Goal: Task Accomplishment & Management: Manage account settings

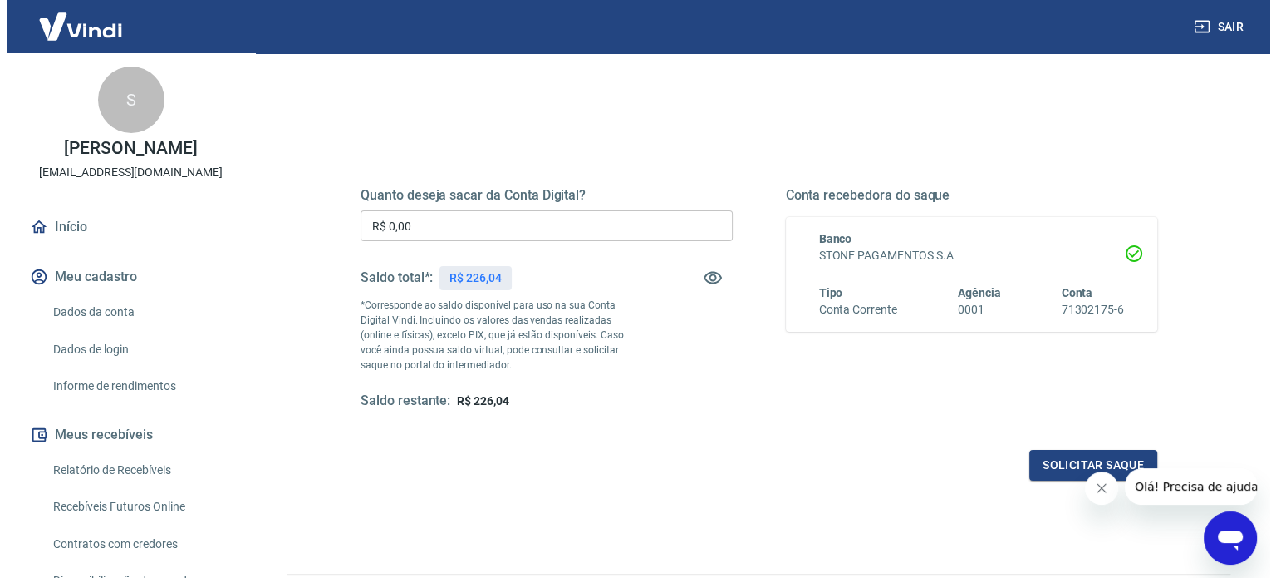
scroll to position [166, 0]
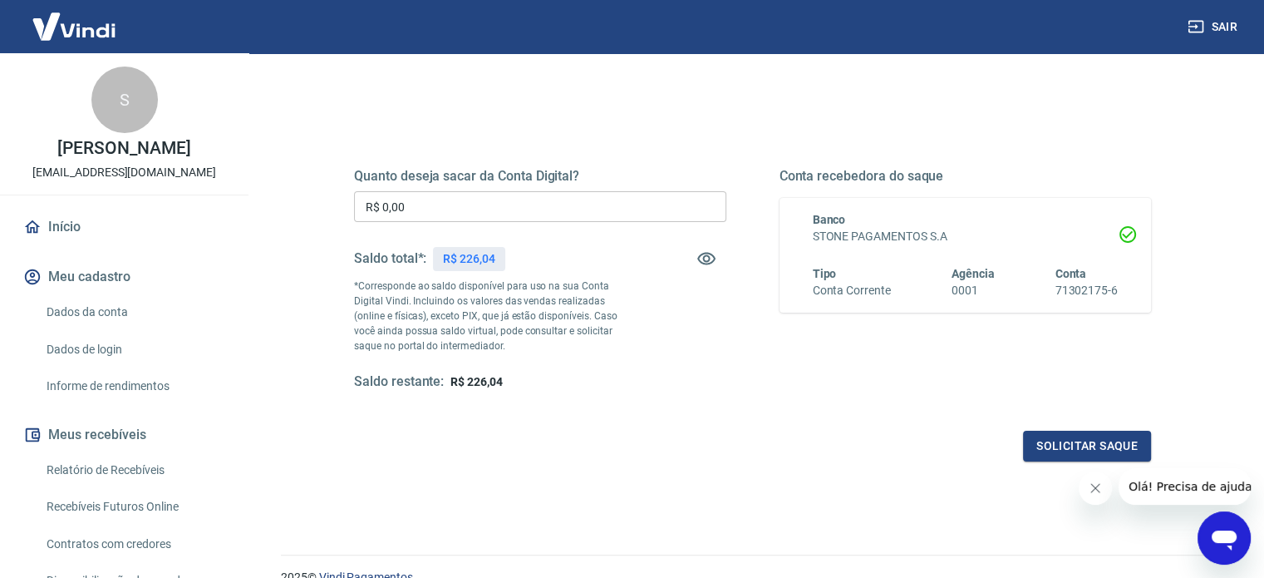
click at [503, 205] on input "R$ 0,00" at bounding box center [540, 206] width 372 height 31
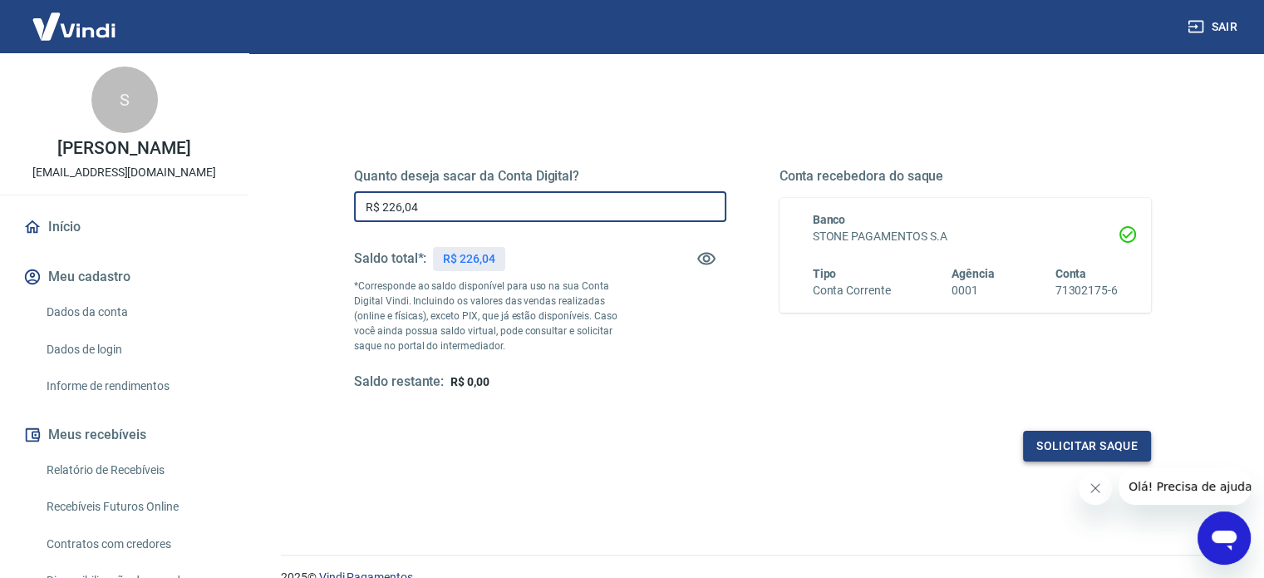
type input "R$ 226,04"
click at [1104, 448] on button "Solicitar saque" at bounding box center [1087, 445] width 128 height 31
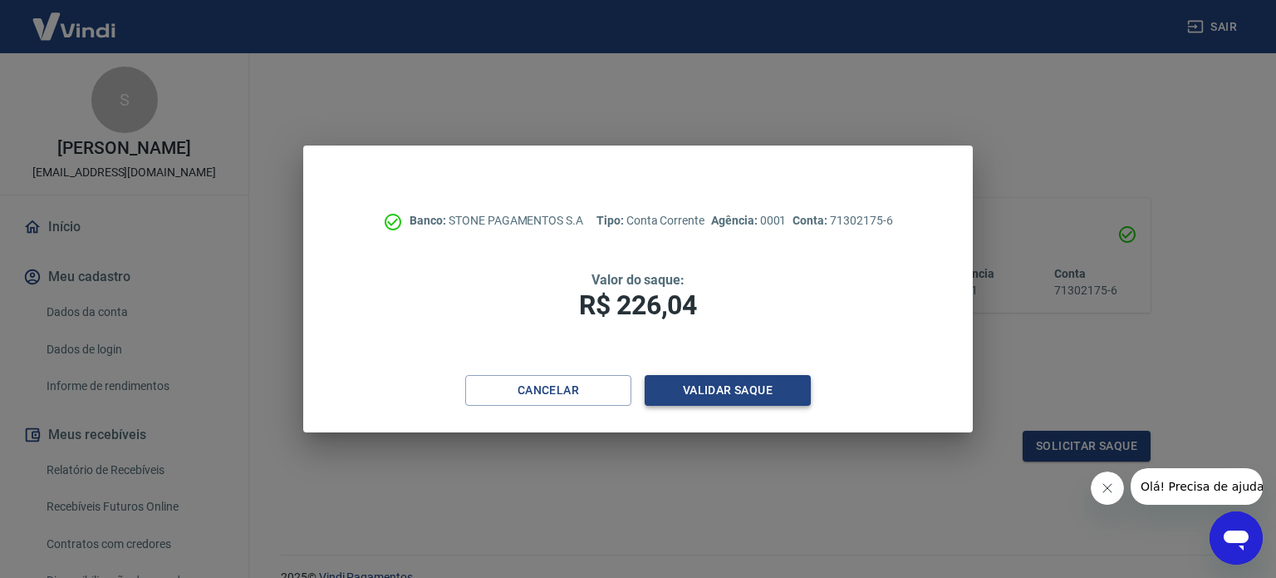
click at [734, 386] on button "Validar saque" at bounding box center [728, 390] width 166 height 31
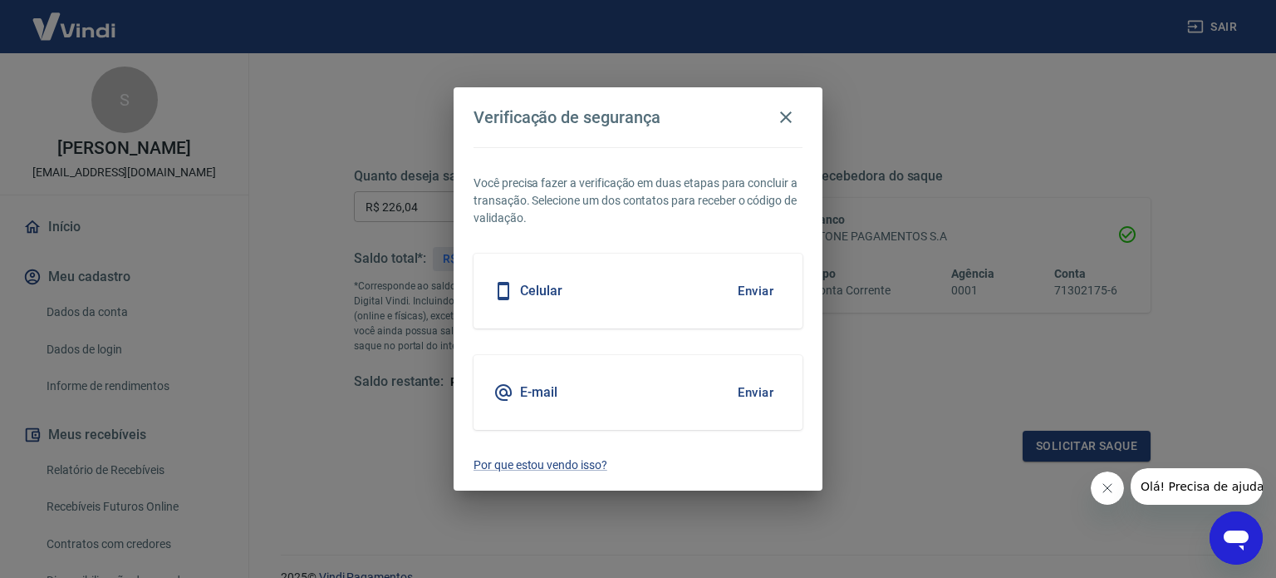
click at [755, 289] on button "Enviar" at bounding box center [756, 290] width 54 height 35
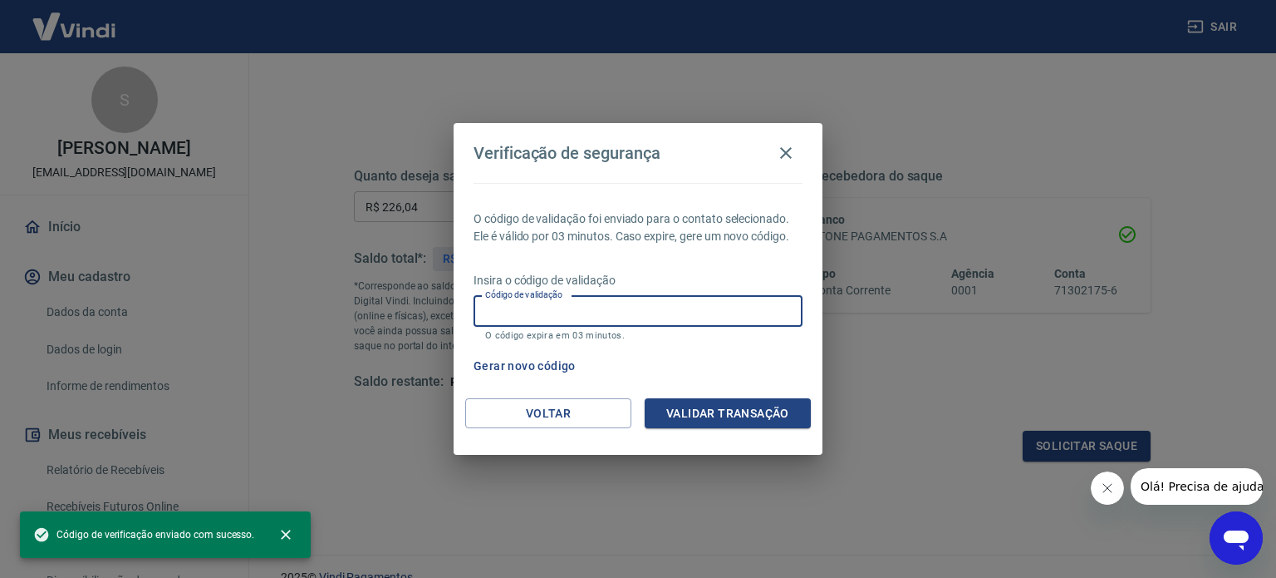
click at [681, 305] on input "Código de validação" at bounding box center [638, 311] width 329 height 31
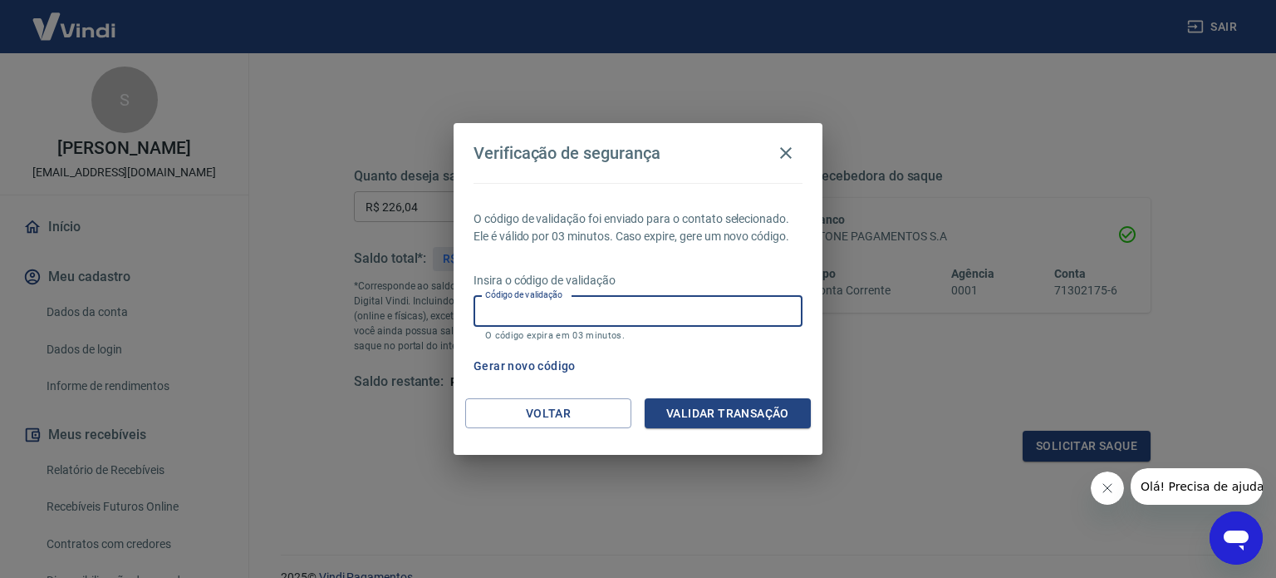
click at [820, 72] on div "Verificação de segurança O código de validação foi enviado para o contato selec…" at bounding box center [638, 289] width 1276 height 578
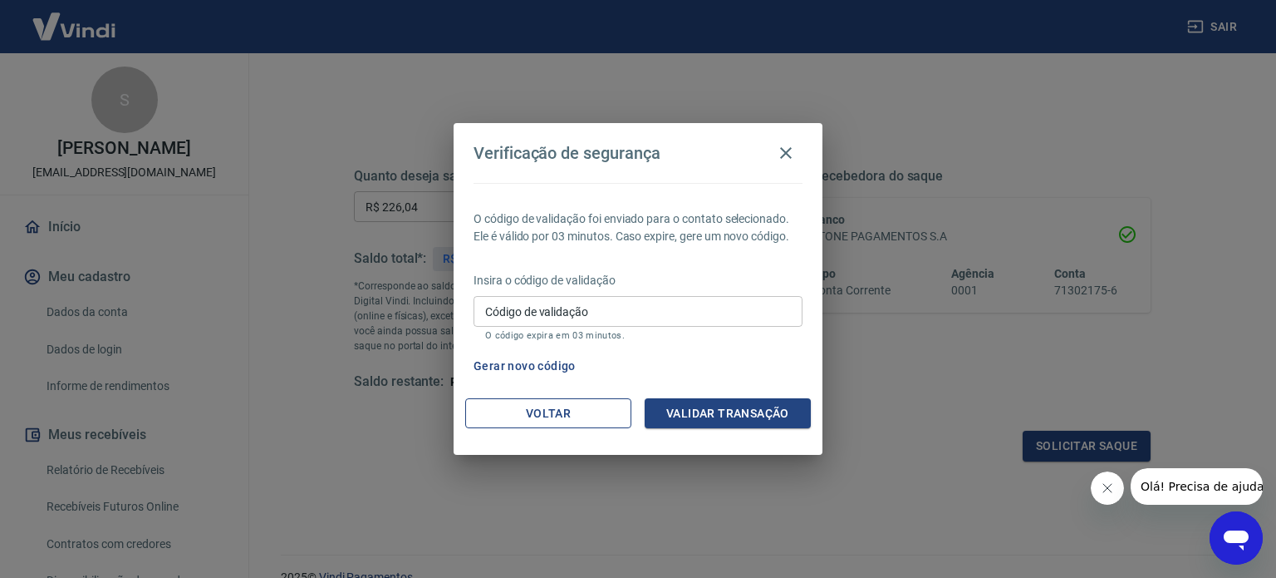
click at [569, 411] on button "Voltar" at bounding box center [548, 413] width 166 height 31
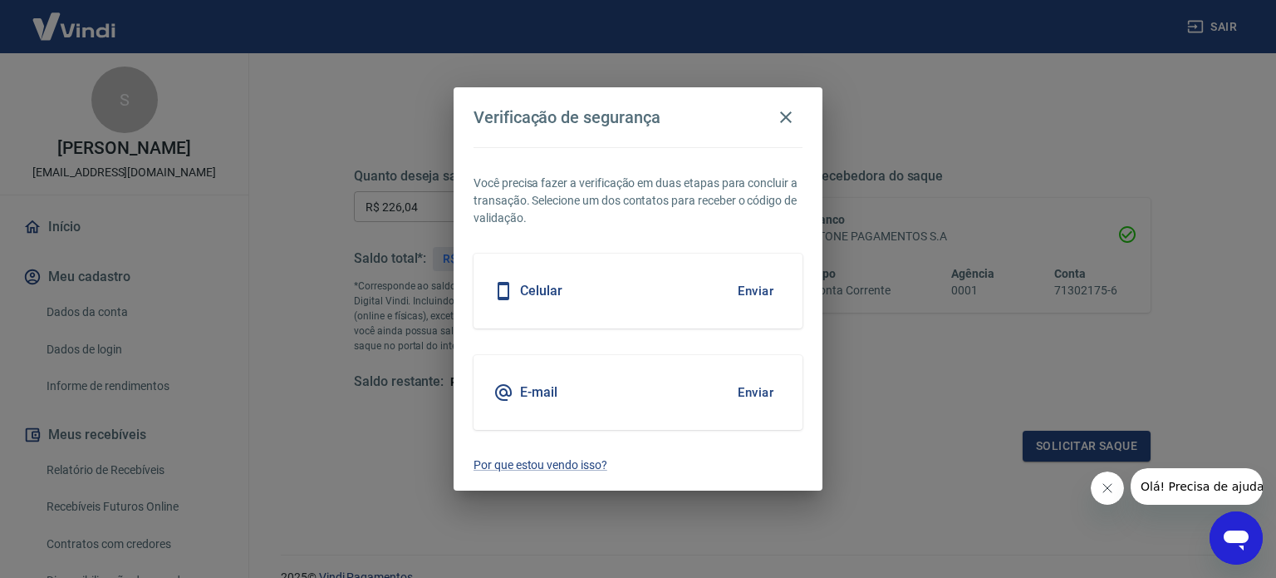
click at [760, 391] on button "Enviar" at bounding box center [756, 392] width 54 height 35
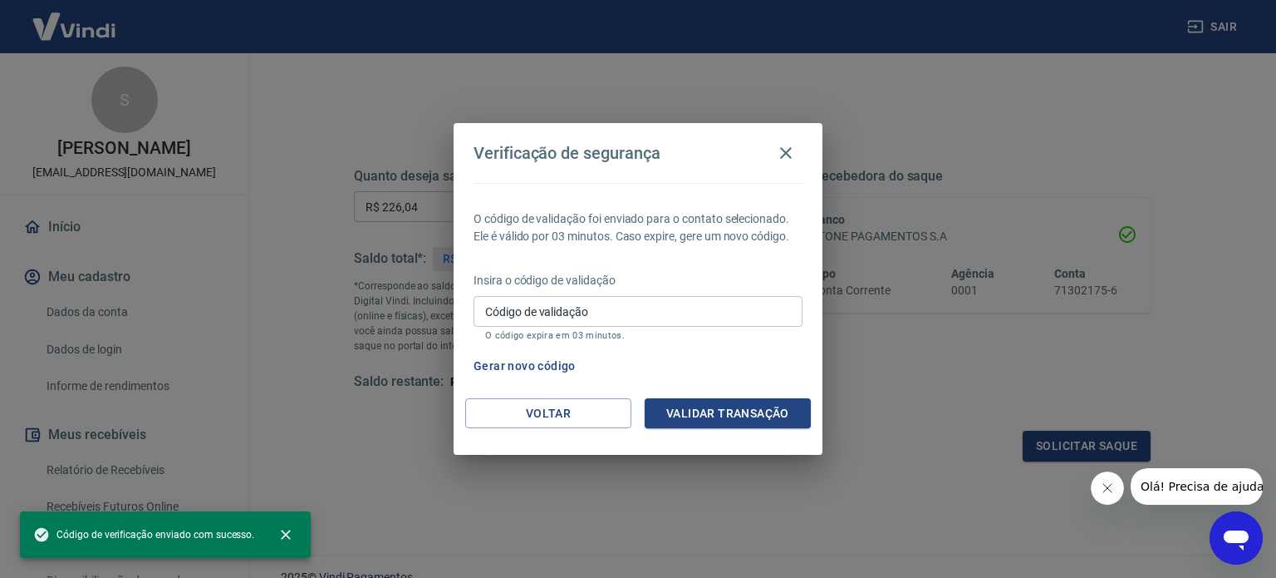
click at [631, 302] on input "Código de validação" at bounding box center [638, 311] width 329 height 31
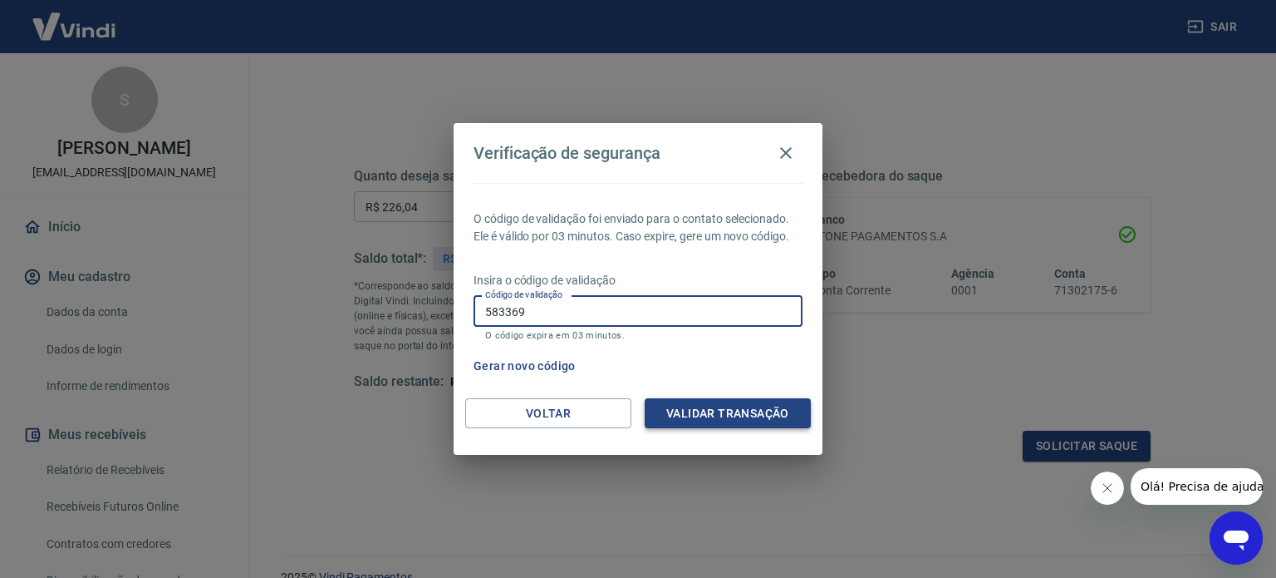
type input "583369"
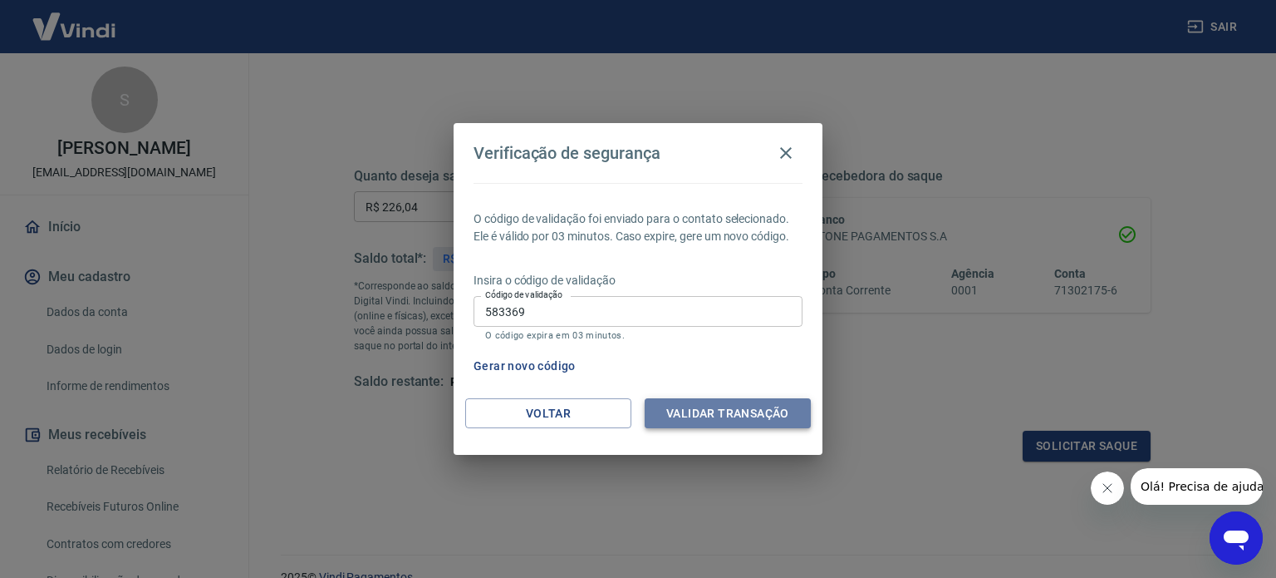
click at [763, 416] on button "Validar transação" at bounding box center [728, 413] width 166 height 31
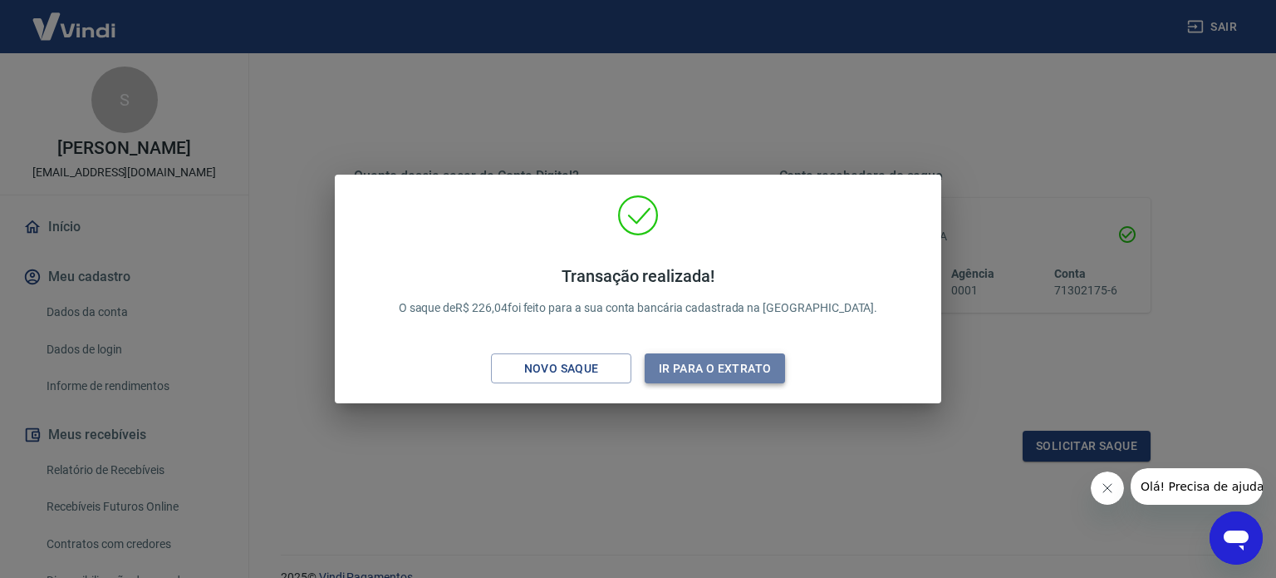
click at [713, 368] on button "Ir para o extrato" at bounding box center [715, 368] width 140 height 31
